Goal: Information Seeking & Learning: Check status

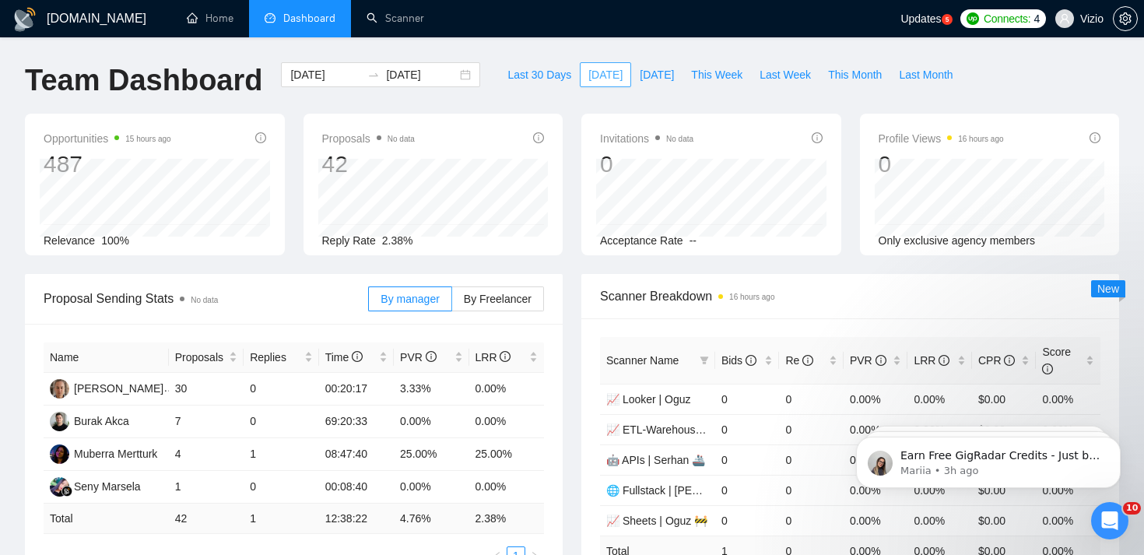
click at [588, 72] on span "[DATE]" at bounding box center [605, 74] width 34 height 17
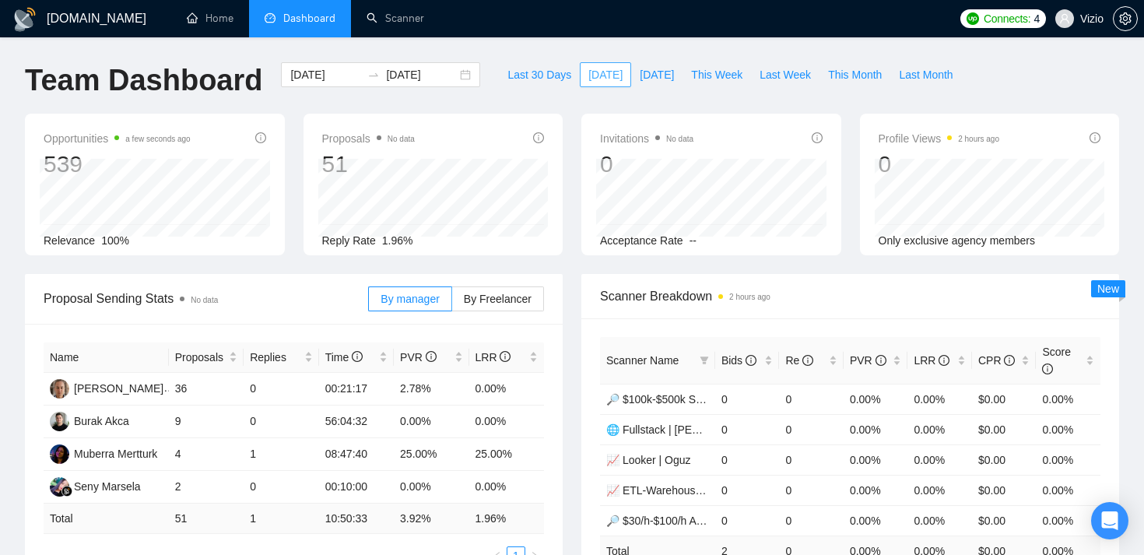
click at [603, 75] on span "[DATE]" at bounding box center [605, 74] width 34 height 17
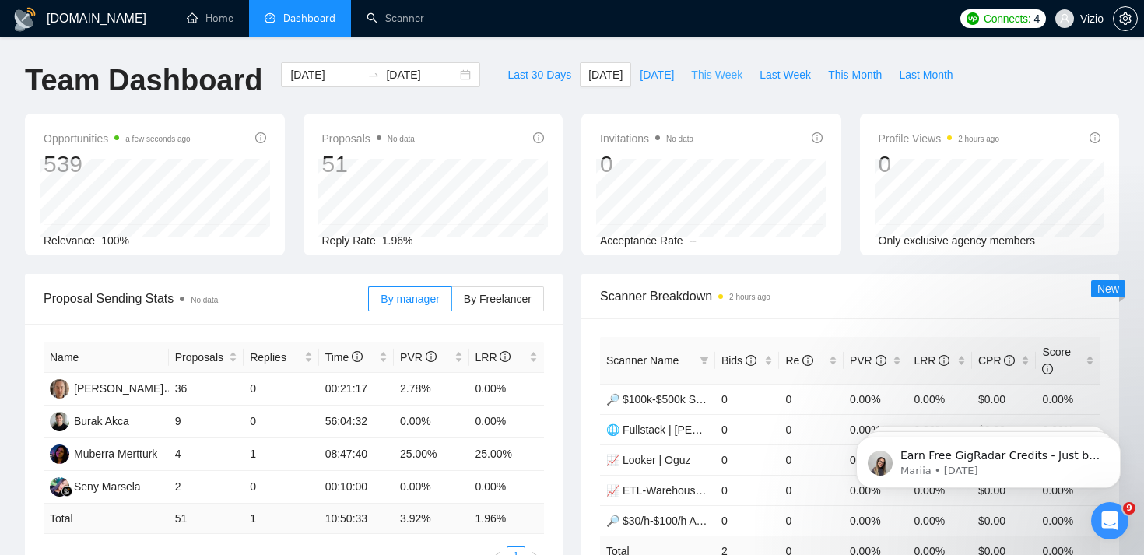
click at [723, 77] on span "This Week" at bounding box center [716, 74] width 51 height 17
type input "2025-08-11"
type input "2025-08-17"
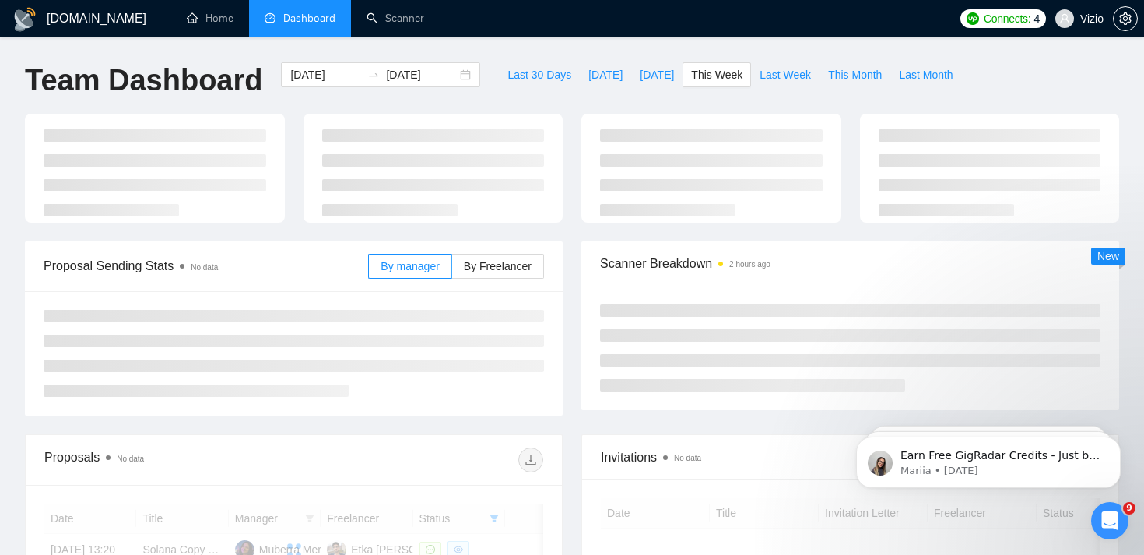
click at [543, 47] on div "GigRadar.io Home Dashboard Scanner Connects: 4 Vizio Team Dashboard 2025-08-11 …" at bounding box center [572, 408] width 1144 height 816
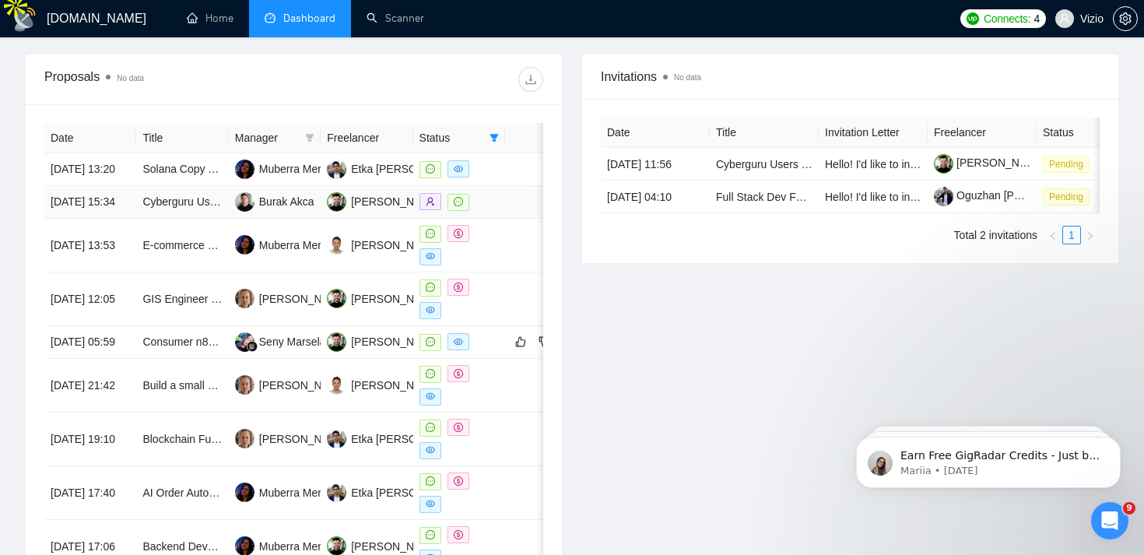
scroll to position [599, 0]
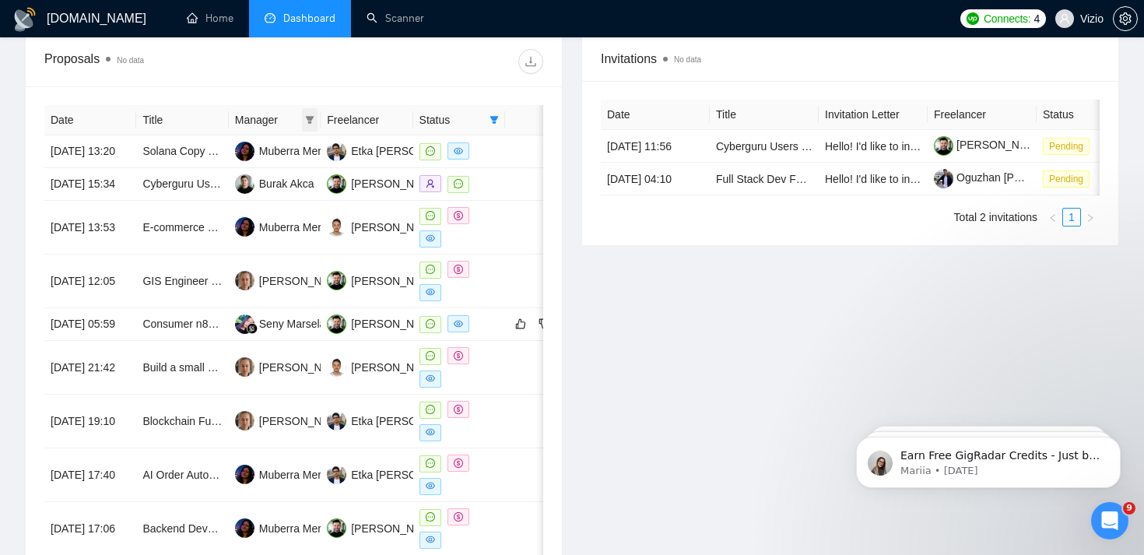
click at [312, 123] on icon "filter" at bounding box center [309, 119] width 9 height 9
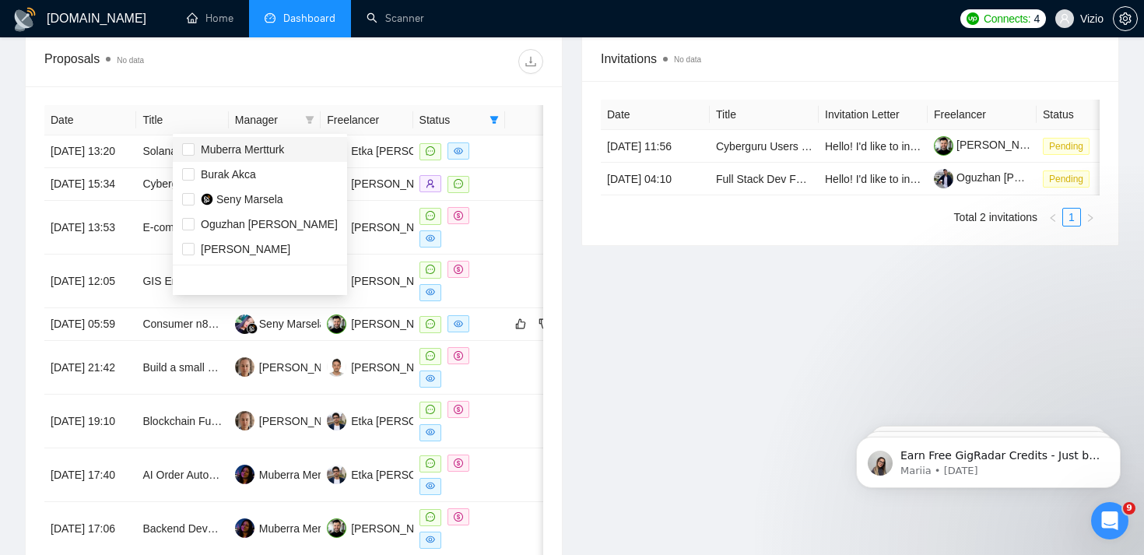
click at [281, 158] on li "Muberra Mertturk" at bounding box center [260, 149] width 174 height 25
checkbox input "true"
click at [296, 75] on div "Proposals No data" at bounding box center [293, 62] width 499 height 50
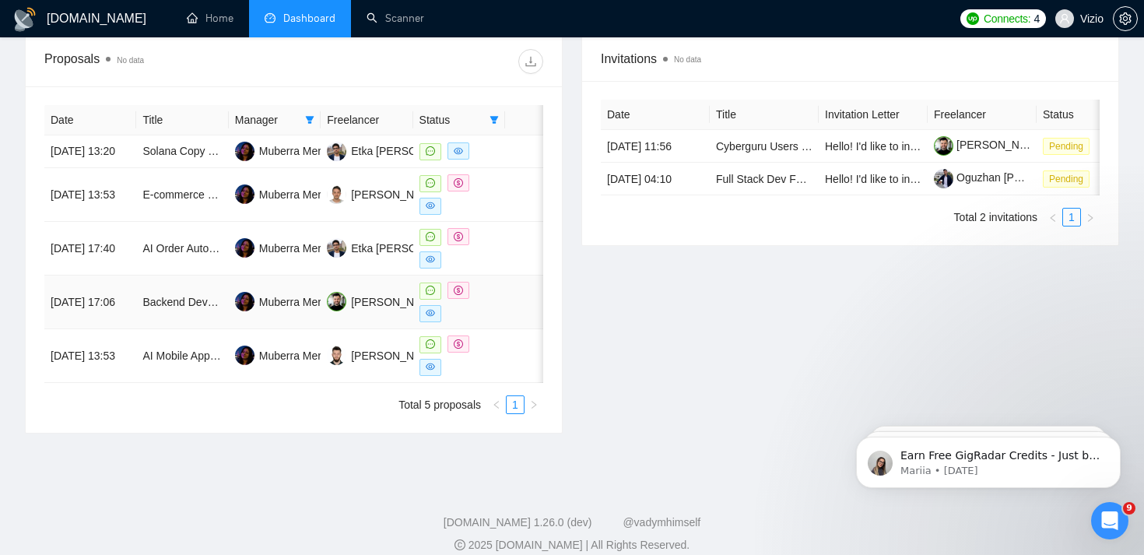
click at [197, 327] on td "Backend Developer for AI-Powered Funding Assistant (Frank AI)" at bounding box center [182, 302] width 92 height 54
